Goal: Task Accomplishment & Management: Use online tool/utility

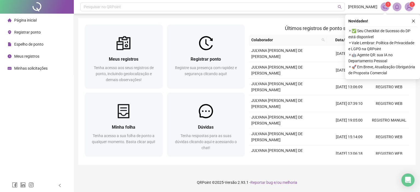
click at [408, 8] on img at bounding box center [409, 7] width 8 height 8
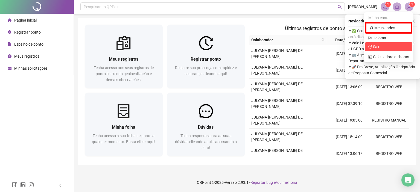
click at [371, 50] on span "Sair" at bounding box center [388, 47] width 41 height 6
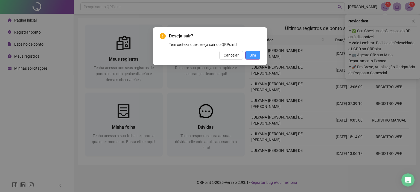
click at [256, 57] on button "Sim" at bounding box center [252, 55] width 15 height 9
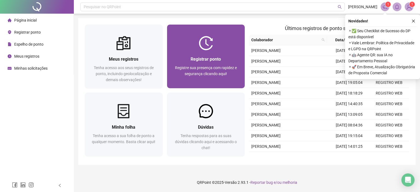
click at [212, 62] on span "Registrar ponto" at bounding box center [206, 59] width 30 height 5
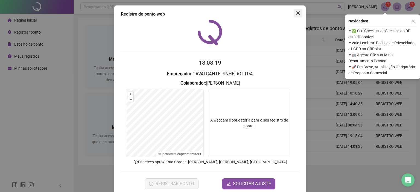
click at [296, 13] on icon "close" at bounding box center [298, 13] width 4 height 4
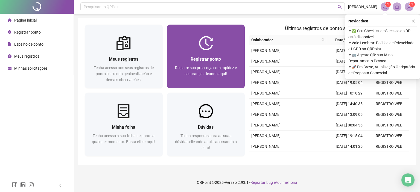
click at [219, 70] on div "Registre sua presença com rapidez e segurança clicando aqui!" at bounding box center [206, 74] width 65 height 18
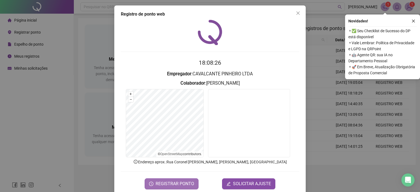
click at [178, 181] on span "REGISTRAR PONTO" at bounding box center [175, 184] width 39 height 7
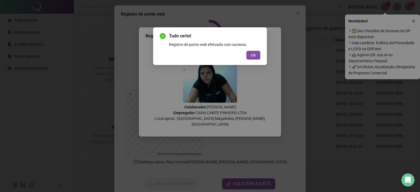
click at [260, 60] on div "Tudo certo! Registro de ponto web efetuado com sucesso. OK" at bounding box center [210, 46] width 114 height 38
drag, startPoint x: 252, startPoint y: 50, endPoint x: 252, endPoint y: 53, distance: 3.1
click at [252, 53] on div "Tudo certo! Registro de ponto web efetuado com sucesso. OK" at bounding box center [210, 46] width 101 height 27
click at [252, 53] on span "OK" at bounding box center [253, 55] width 5 height 6
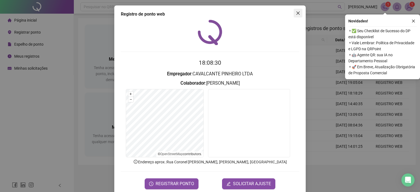
click at [294, 14] on span "Close" at bounding box center [298, 13] width 9 height 4
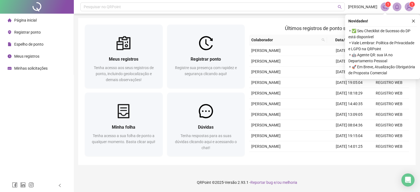
click at [410, 9] on img at bounding box center [409, 7] width 8 height 8
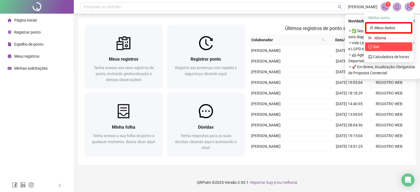
click at [375, 45] on span "Sair" at bounding box center [376, 47] width 7 height 4
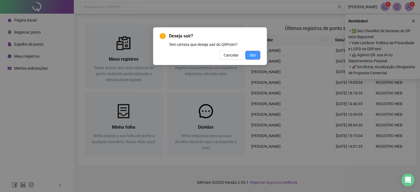
click at [257, 58] on button "Sim" at bounding box center [252, 55] width 15 height 9
